Goal: Information Seeking & Learning: Learn about a topic

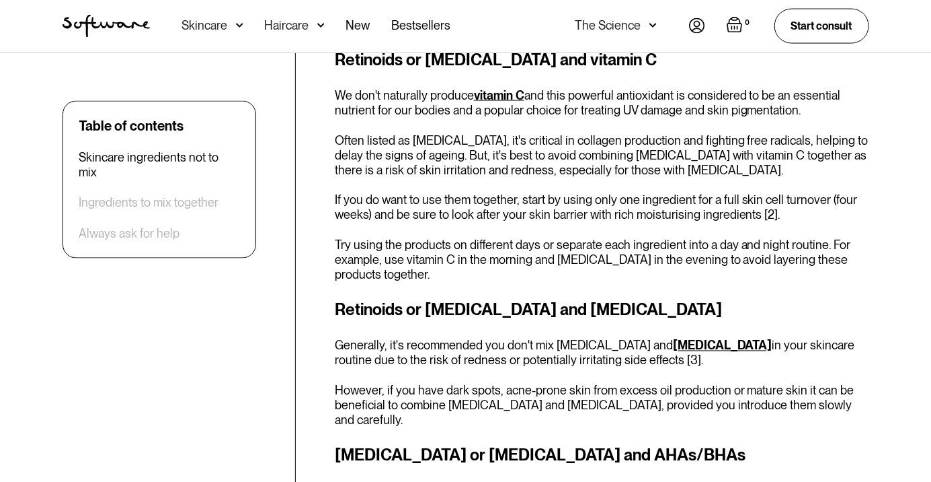
scroll to position [930, 0]
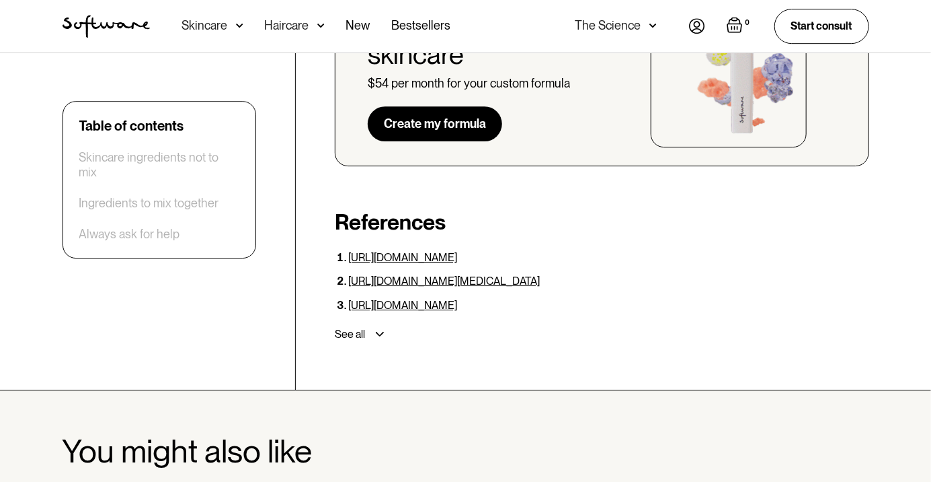
scroll to position [4137, 0]
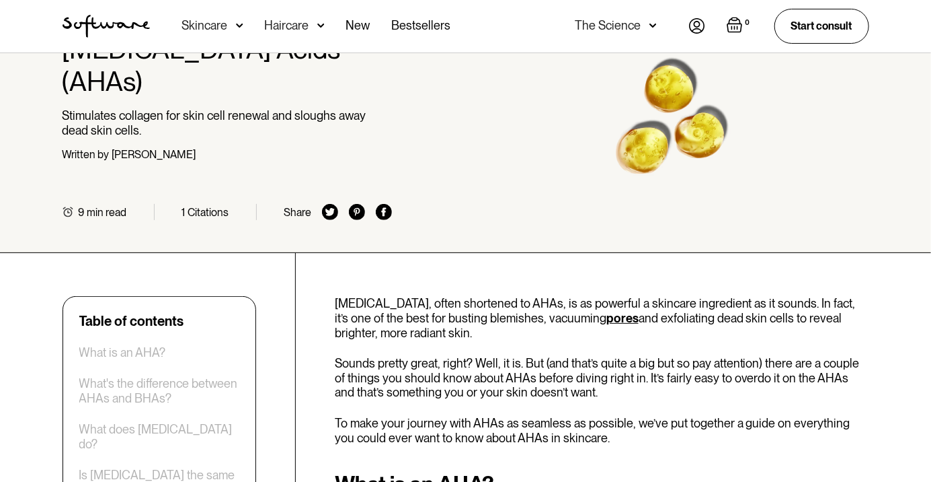
scroll to position [69, 0]
